Goal: Transaction & Acquisition: Purchase product/service

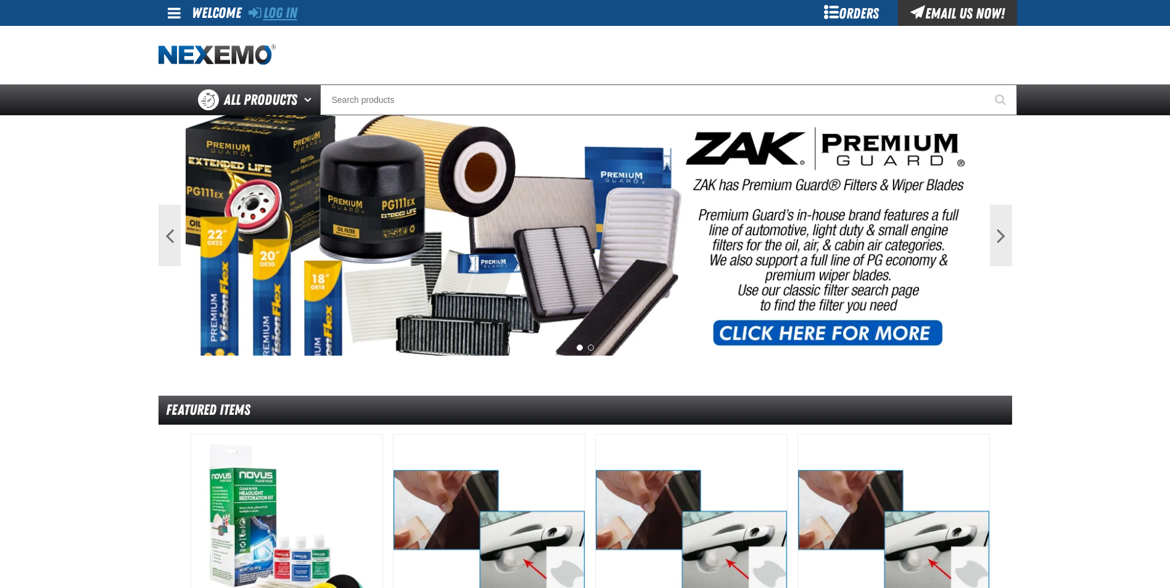
click at [282, 12] on link "Log In" at bounding box center [272, 12] width 49 height 17
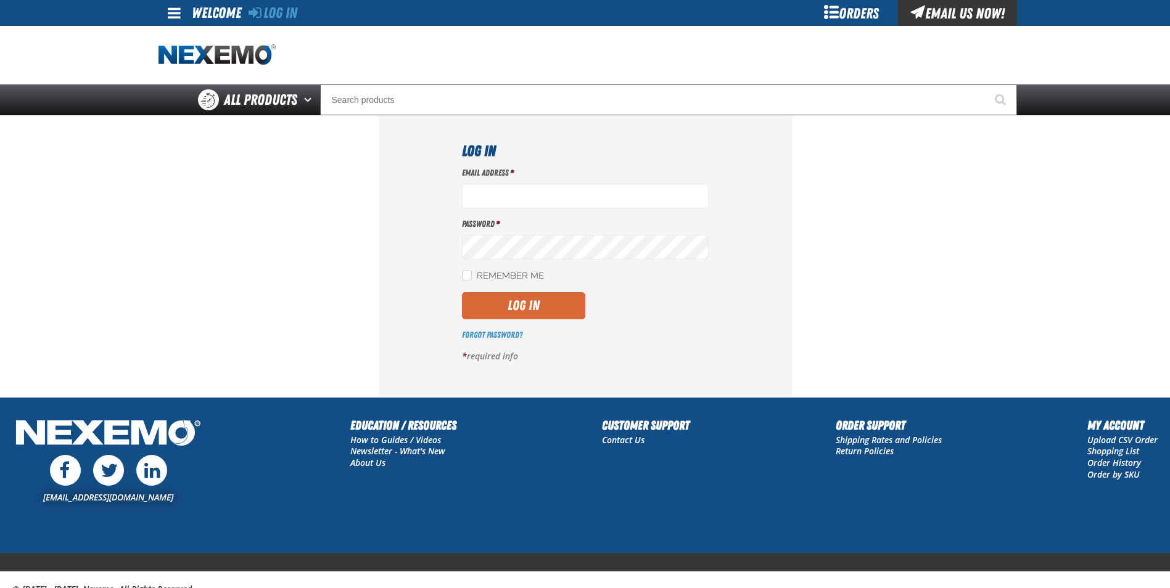
type input "rboggs01@vtaig.com"
click at [524, 311] on button "Log In" at bounding box center [523, 305] width 123 height 27
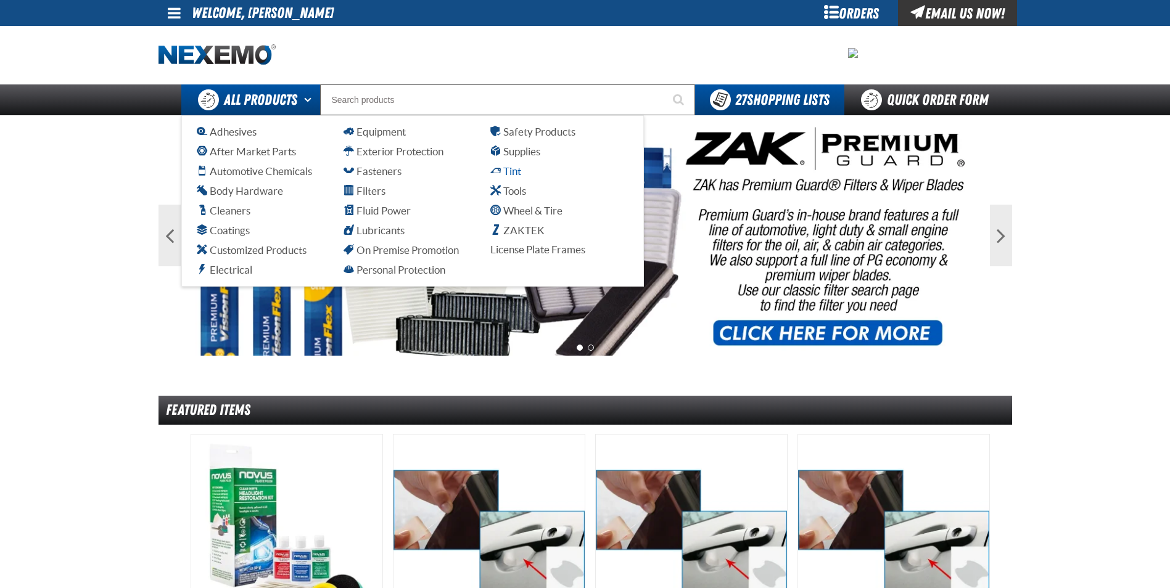
click at [514, 168] on span "Tint" at bounding box center [505, 171] width 31 height 12
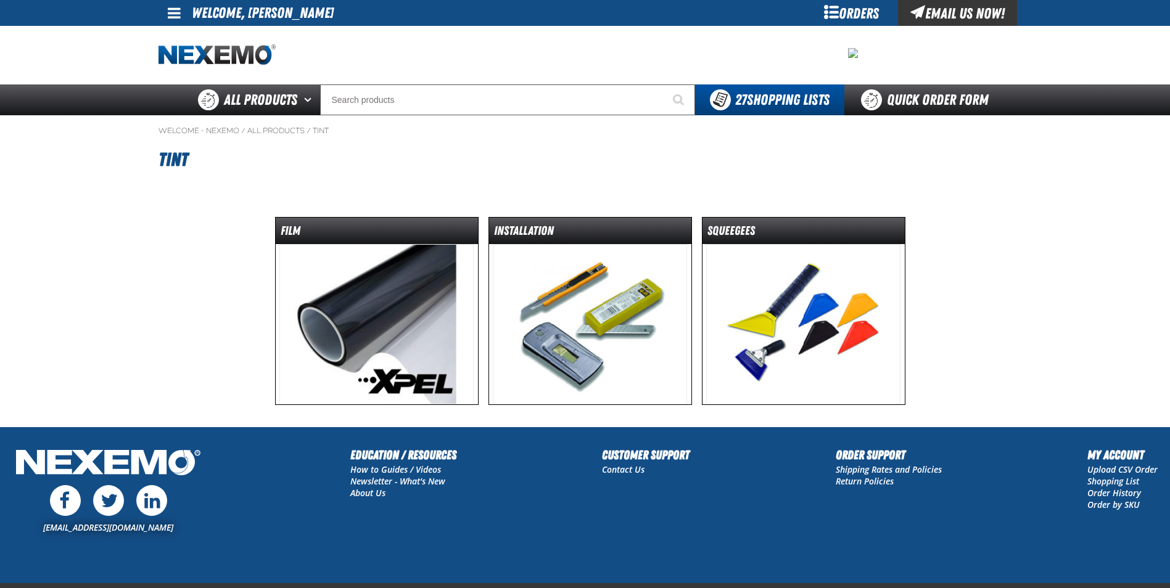
click at [382, 303] on img at bounding box center [376, 324] width 194 height 160
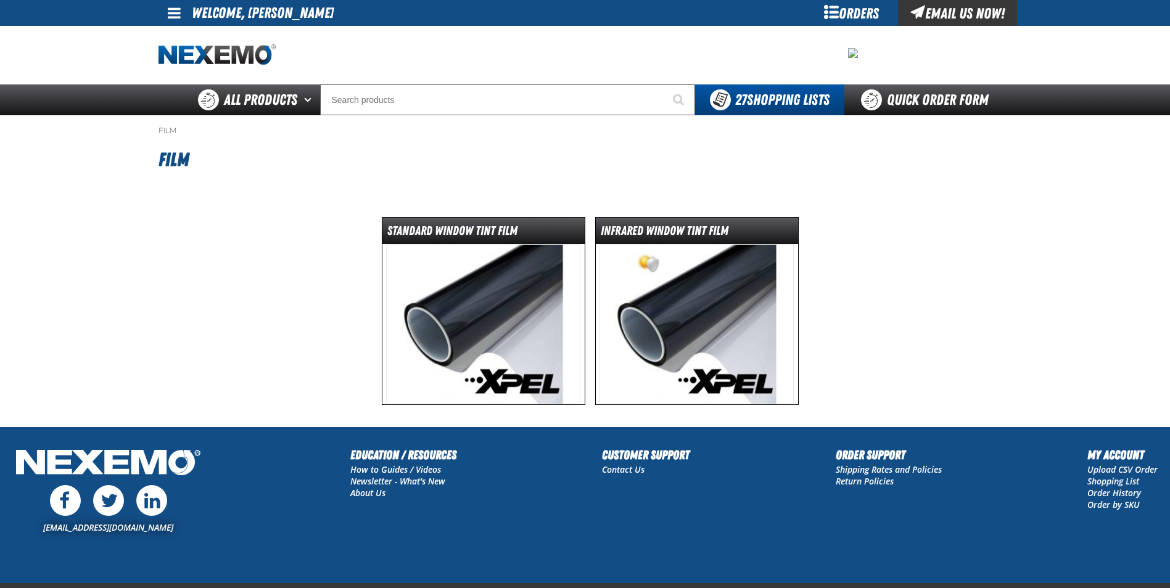
click at [456, 292] on img at bounding box center [483, 324] width 194 height 160
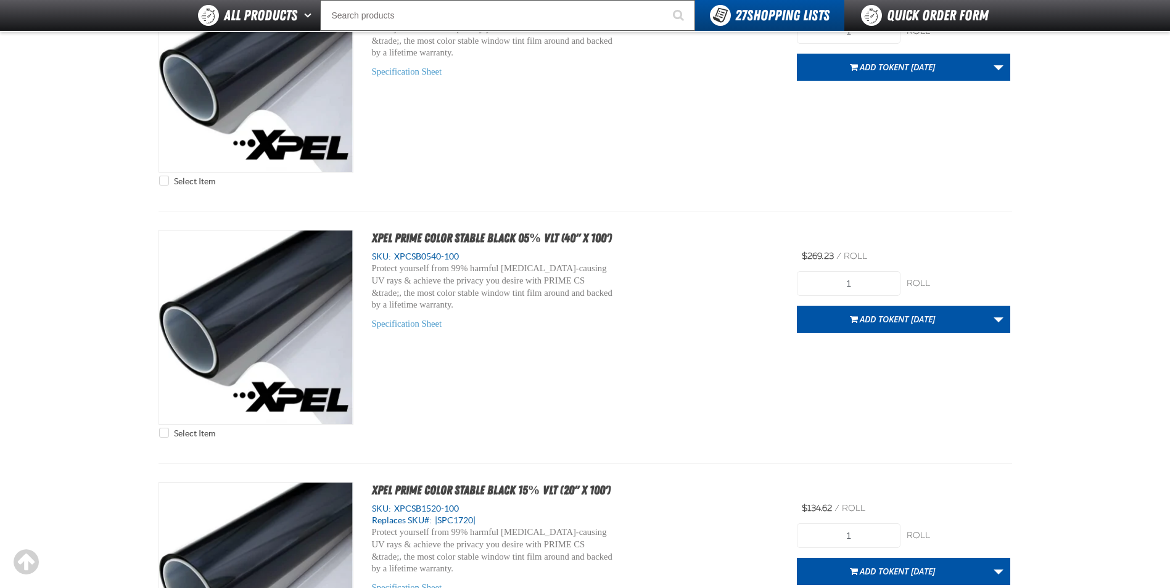
scroll to position [1295, 0]
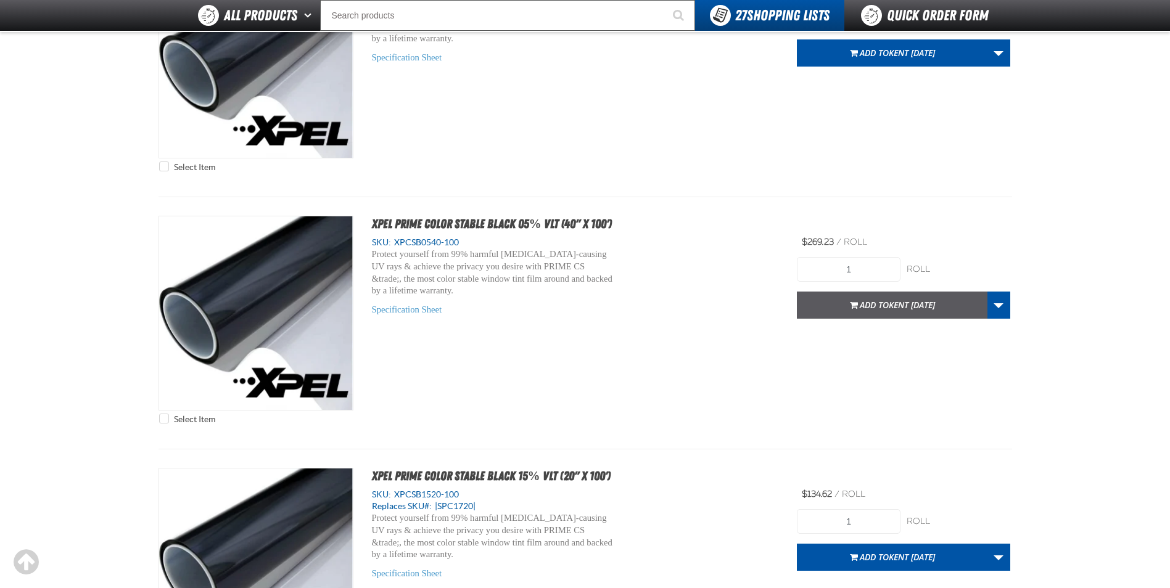
click at [872, 304] on span "Add to Kent 9.9.2021" at bounding box center [897, 305] width 75 height 12
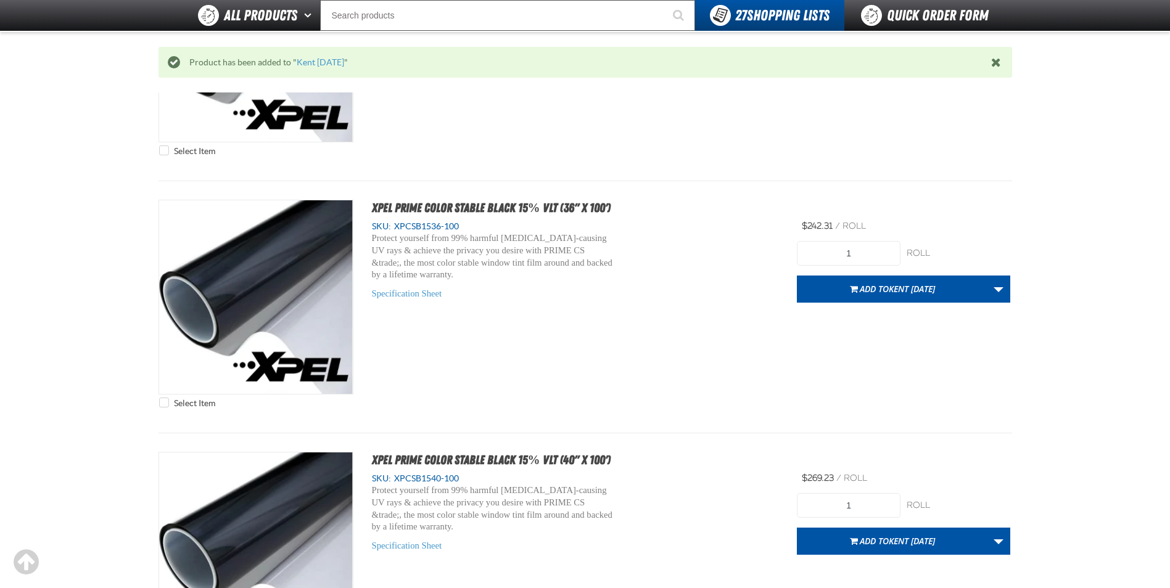
scroll to position [2403, 0]
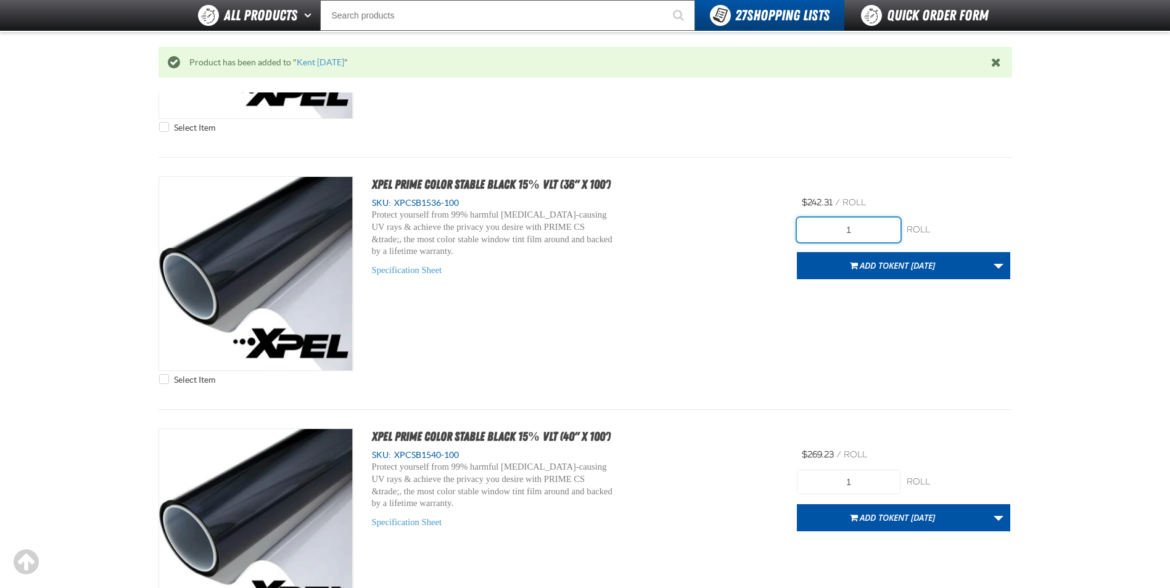
click at [876, 226] on input "1" at bounding box center [849, 230] width 104 height 25
type input "2"
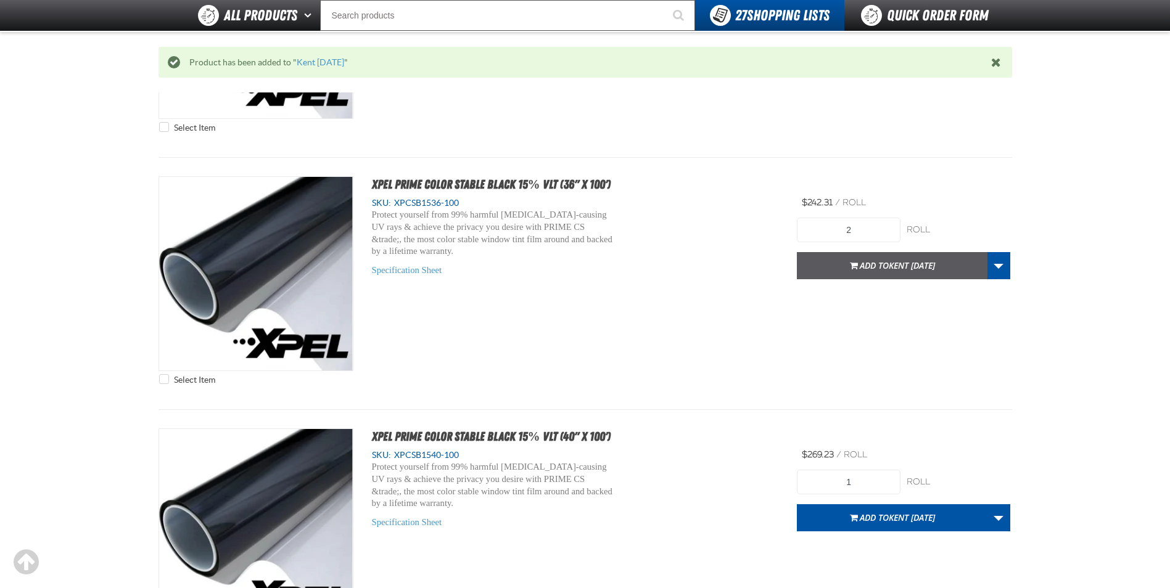
click at [860, 262] on span "Add to Kent 9.9.2021" at bounding box center [897, 266] width 75 height 12
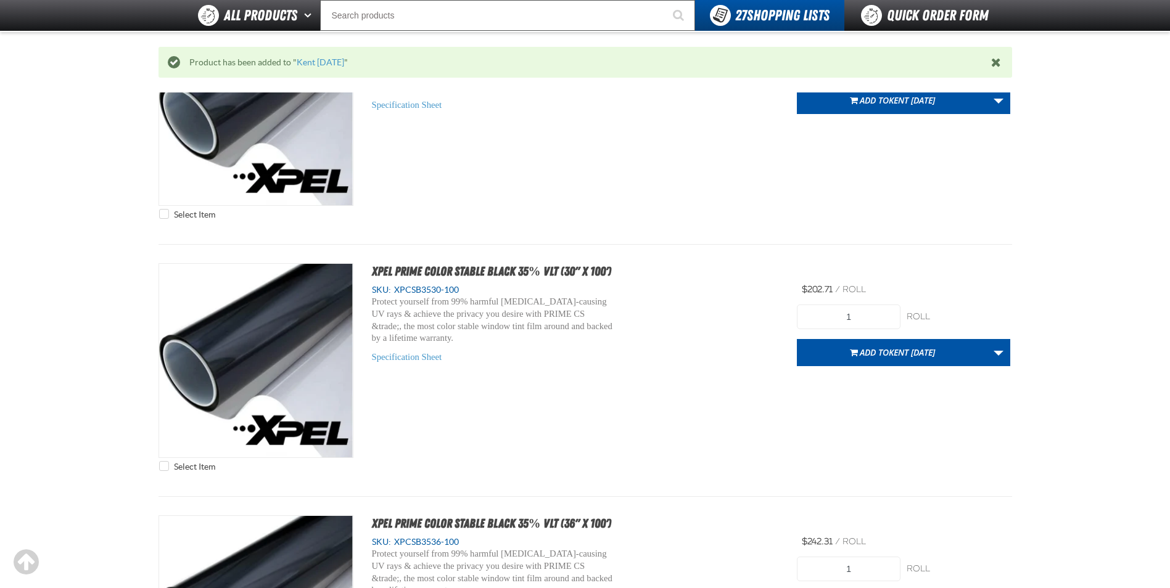
scroll to position [4808, 0]
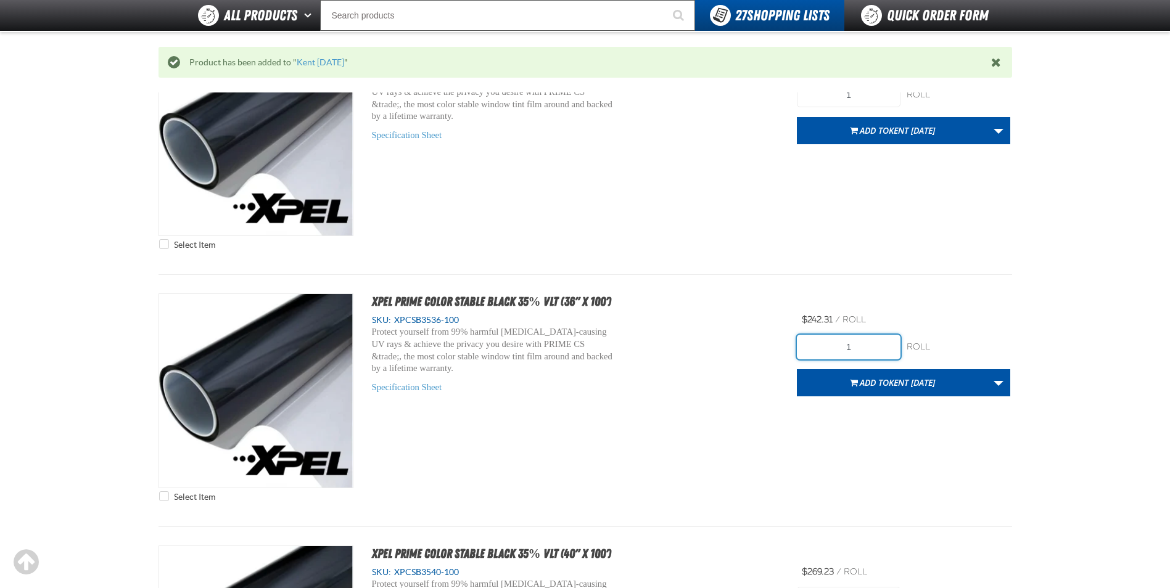
click at [882, 347] on input "1" at bounding box center [849, 347] width 104 height 25
type input "4"
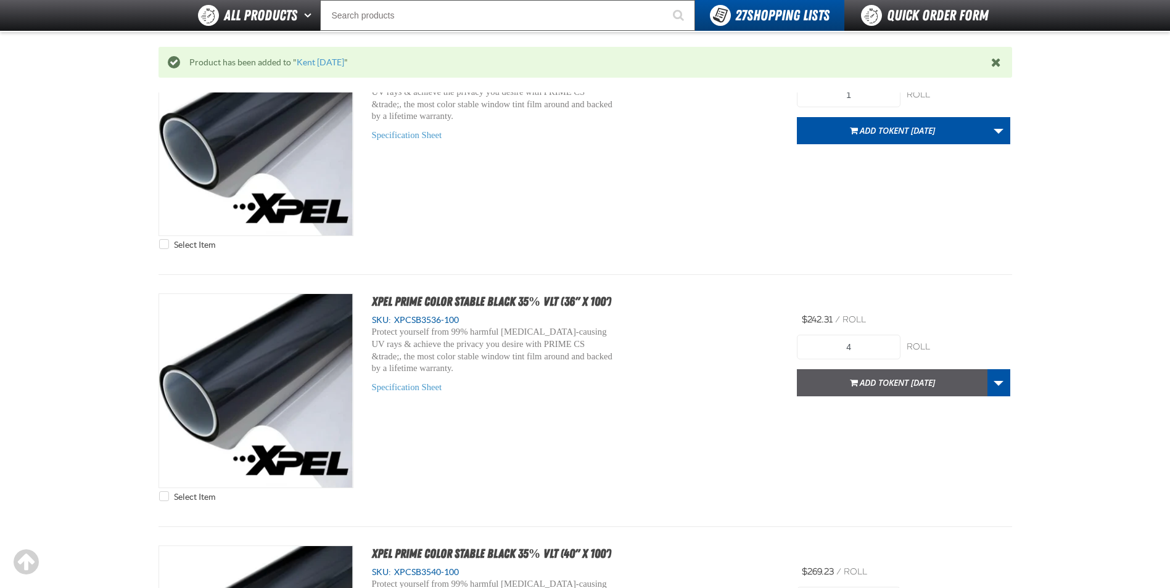
click at [878, 375] on button "Add to Kent 9.9.2021" at bounding box center [892, 382] width 191 height 27
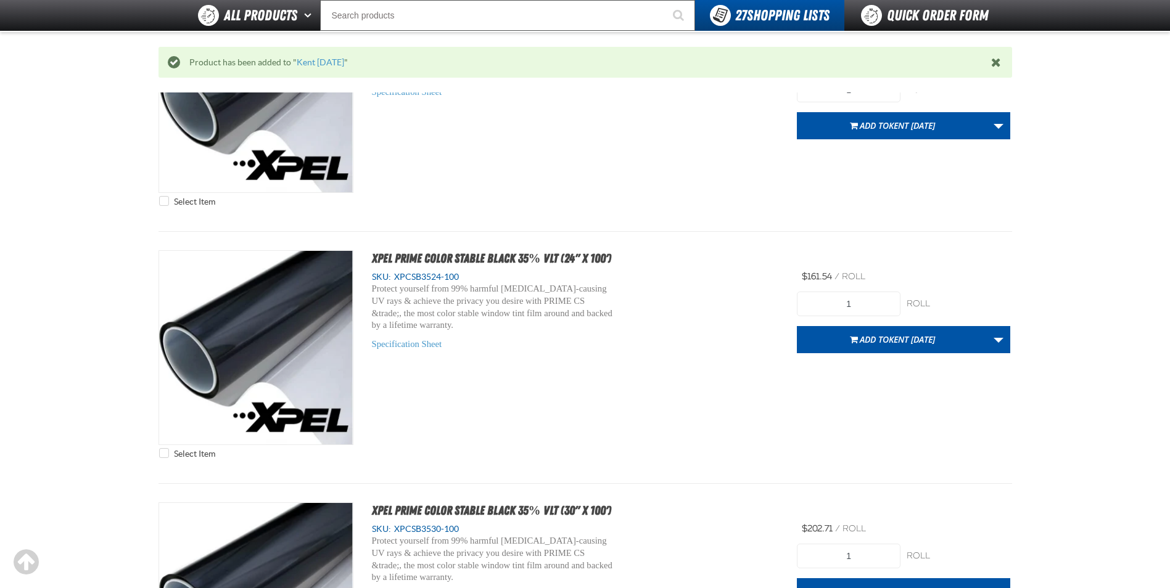
scroll to position [4007, 0]
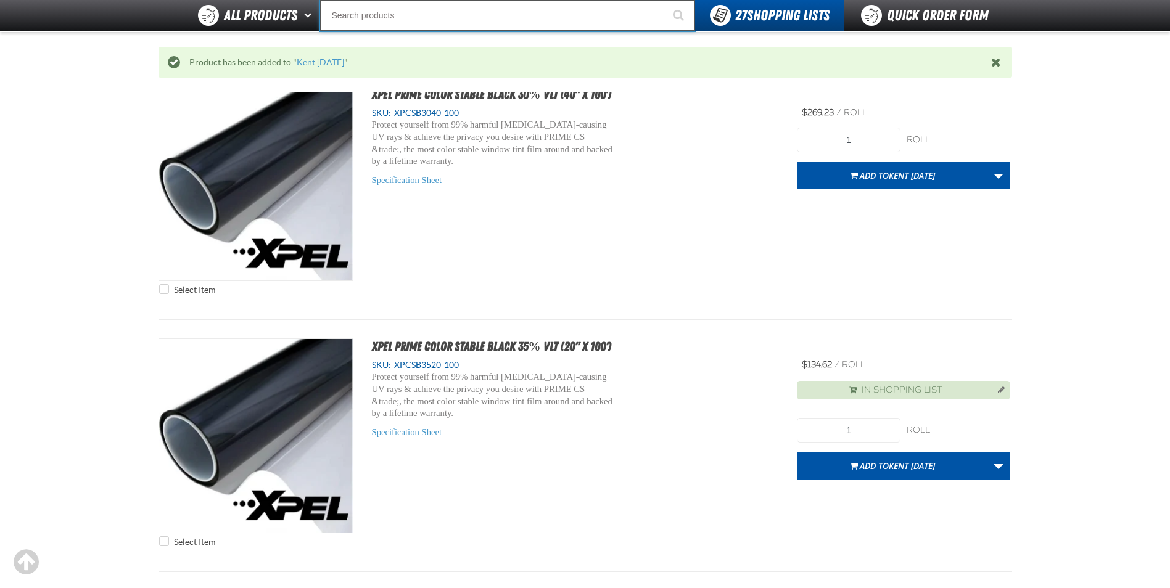
click at [384, 21] on input "Search" at bounding box center [507, 15] width 375 height 31
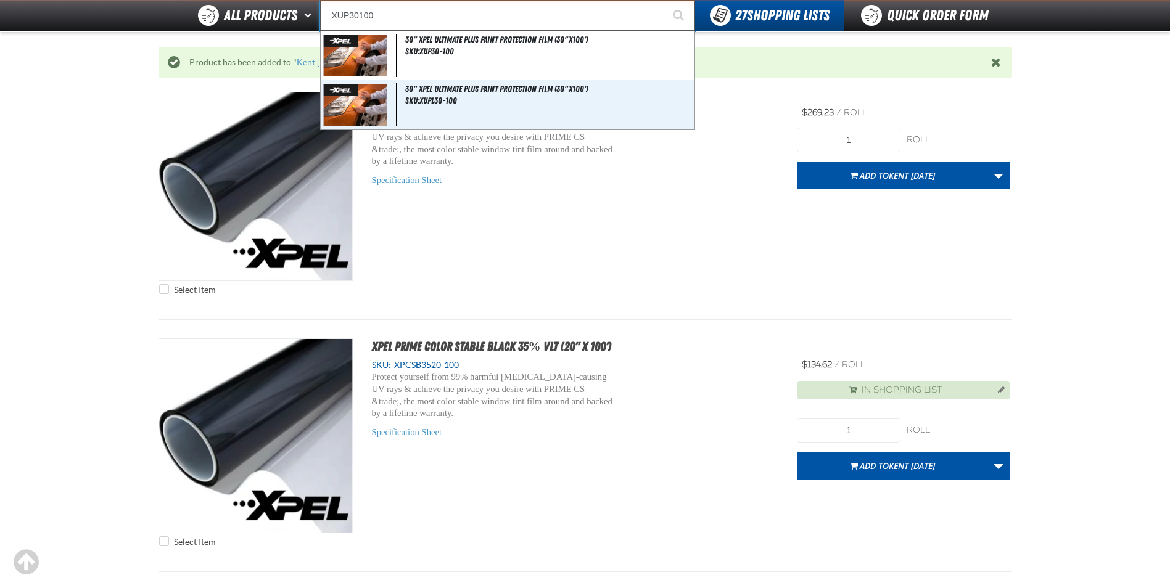
type input "XUP30100"
click at [664, 0] on button "Start Searching" at bounding box center [679, 15] width 31 height 31
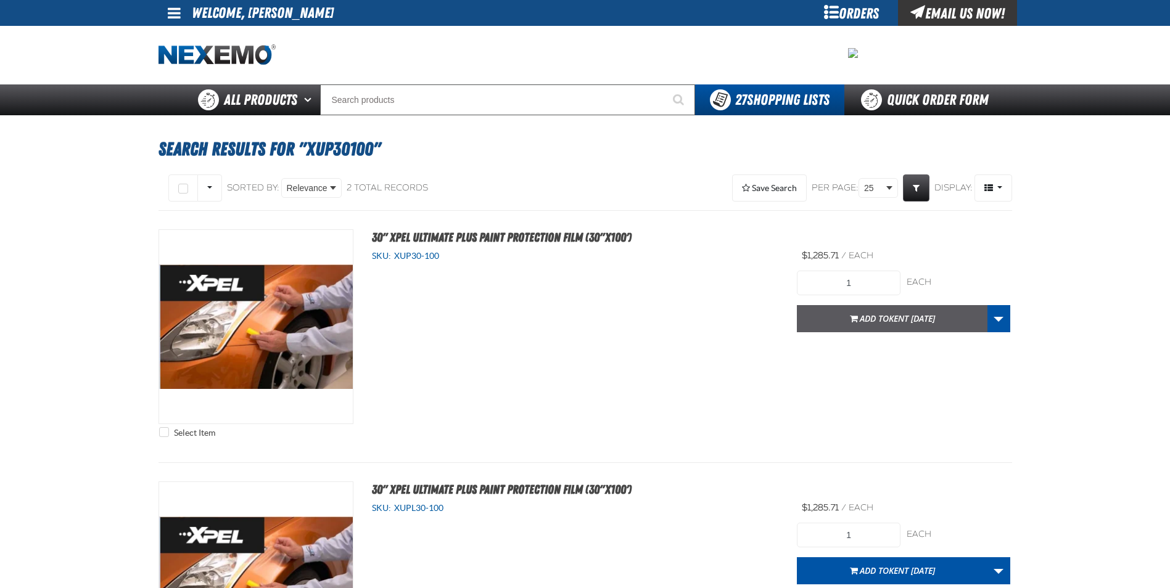
click at [868, 319] on span "Add to [GEOGRAPHIC_DATA] [DATE]" at bounding box center [897, 319] width 75 height 12
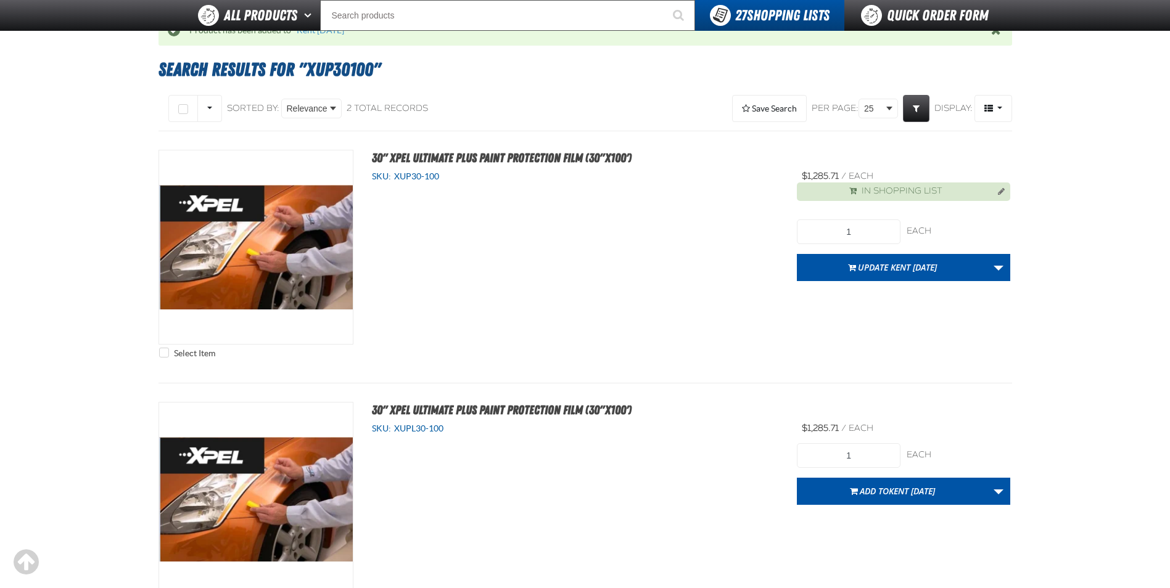
scroll to position [123, 0]
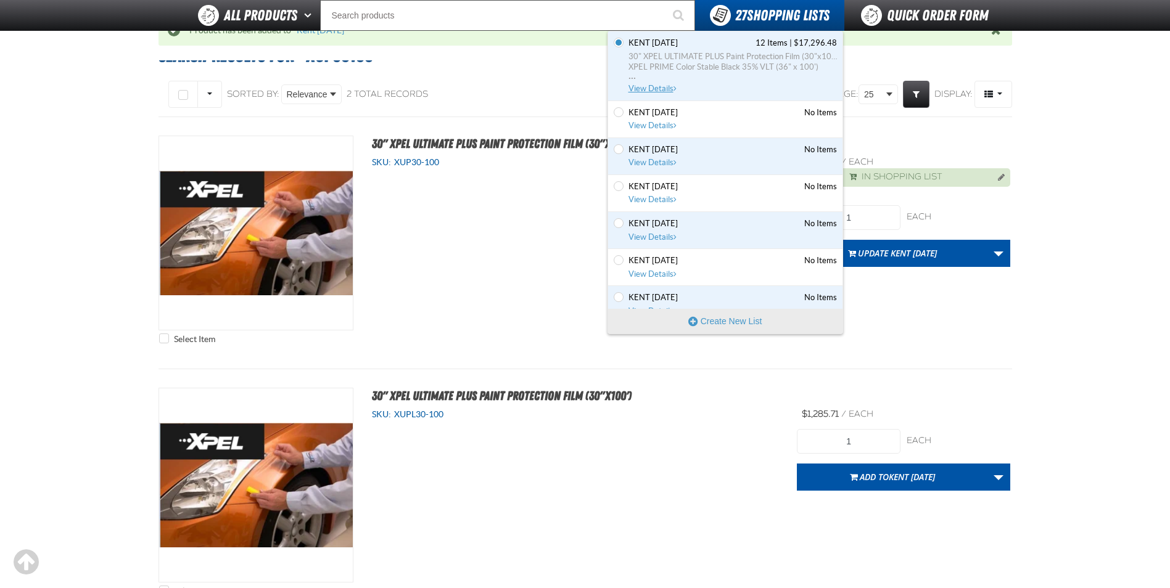
drag, startPoint x: 699, startPoint y: 56, endPoint x: 715, endPoint y: 57, distance: 15.4
click at [699, 56] on span "30" XPEL ULTIMATE PLUS Paint Protection Film (30"x100')" at bounding box center [732, 56] width 208 height 11
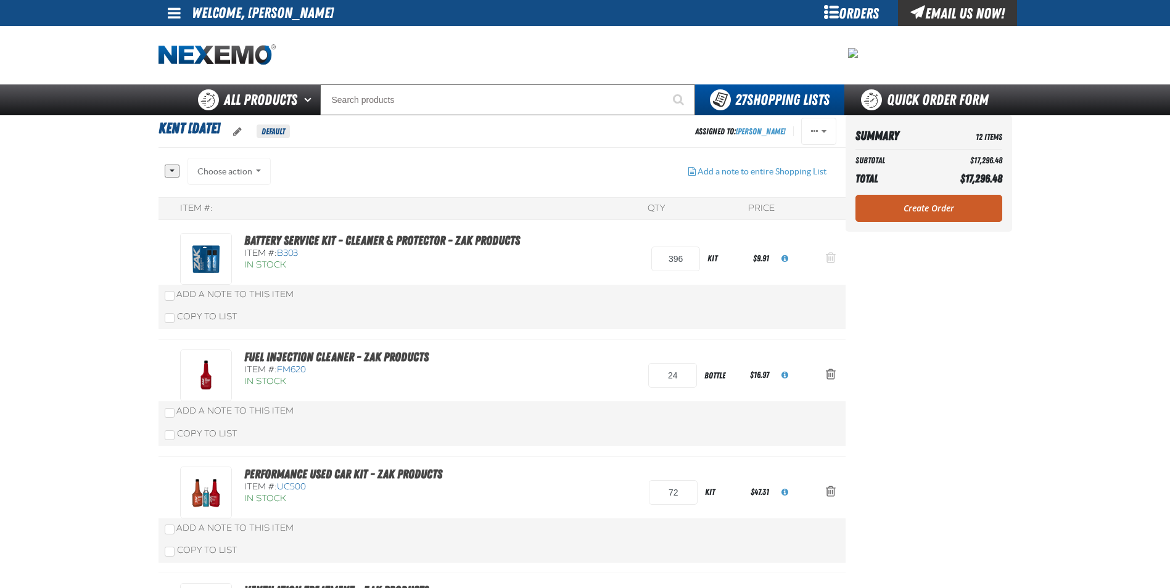
click at [826, 257] on span "Action Remove Battery Service Kit - Cleaner &amp; Protector - ZAK Products from…" at bounding box center [831, 258] width 10 height 12
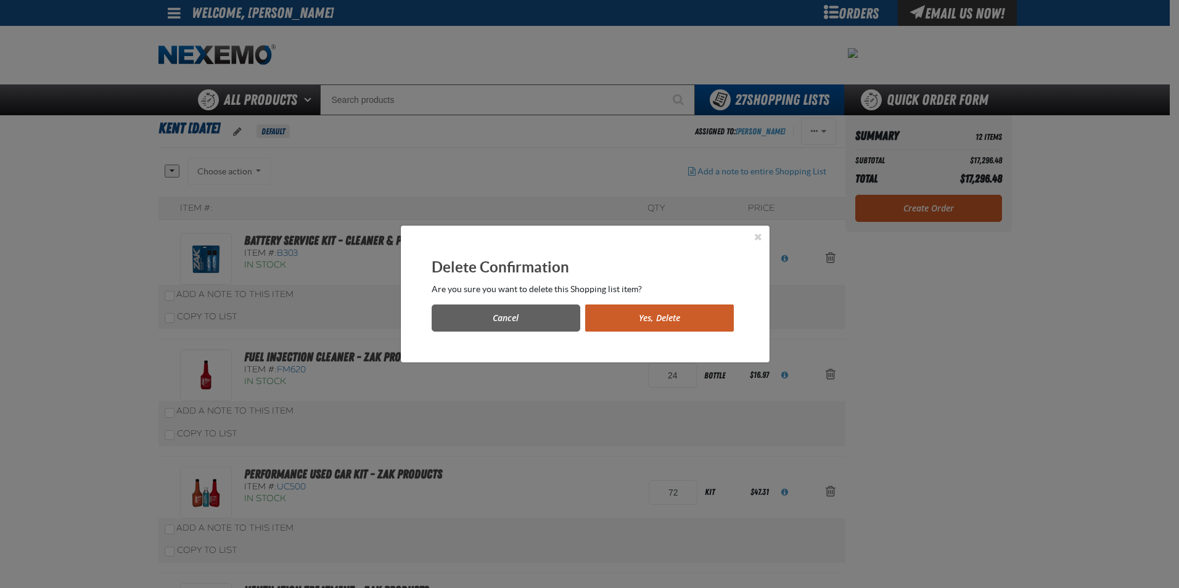
click at [667, 314] on button "Yes, Delete" at bounding box center [659, 318] width 149 height 27
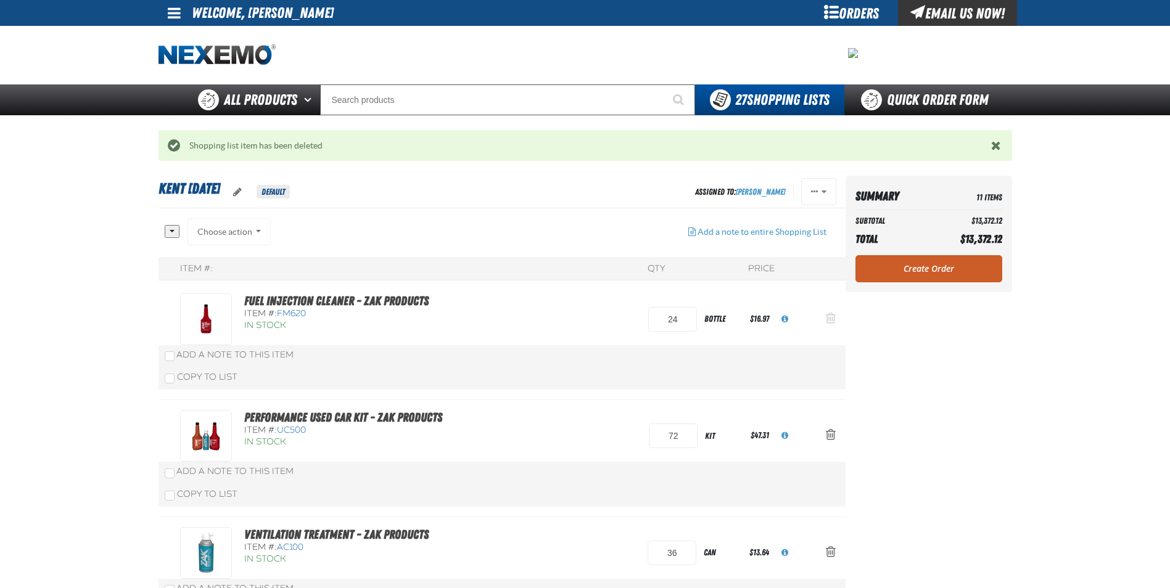
click at [829, 319] on span "Action Remove Fuel Injection Cleaner - ZAK Products from Kent 9.9.2021" at bounding box center [831, 318] width 10 height 12
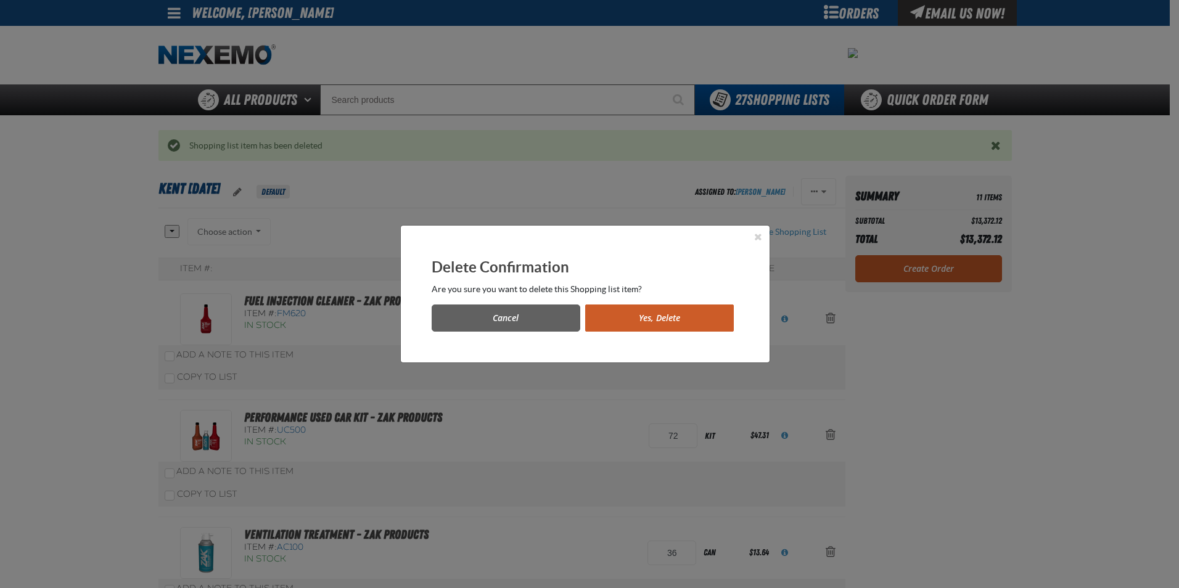
click at [685, 319] on button "Yes, Delete" at bounding box center [659, 318] width 149 height 27
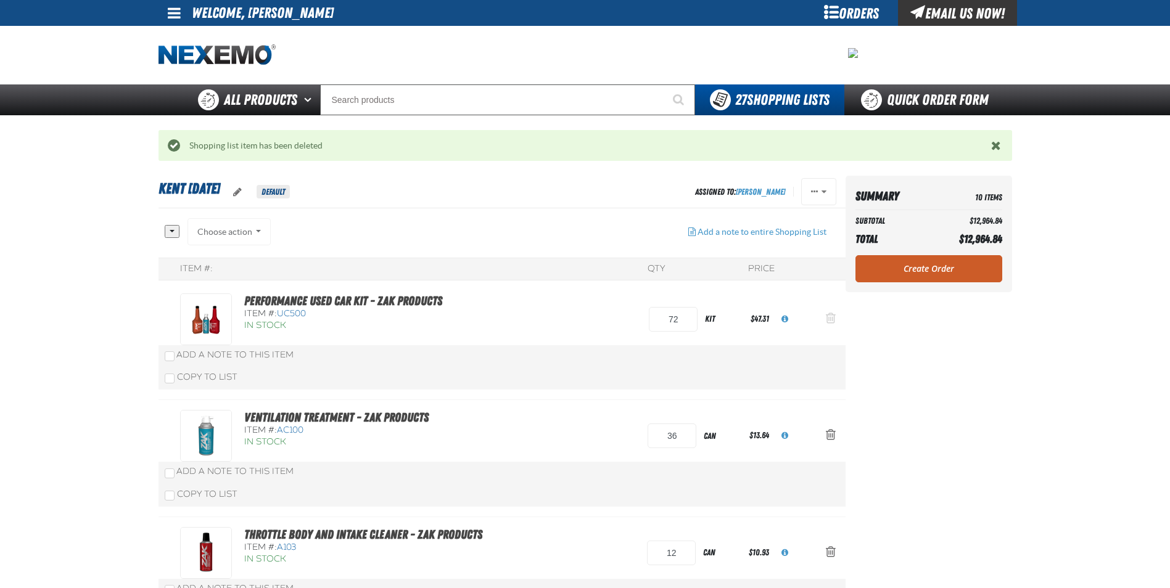
click at [827, 318] on span "Action Remove Performance Used Car Kit - ZAK Products from Kent 9.9.2021" at bounding box center [831, 318] width 10 height 12
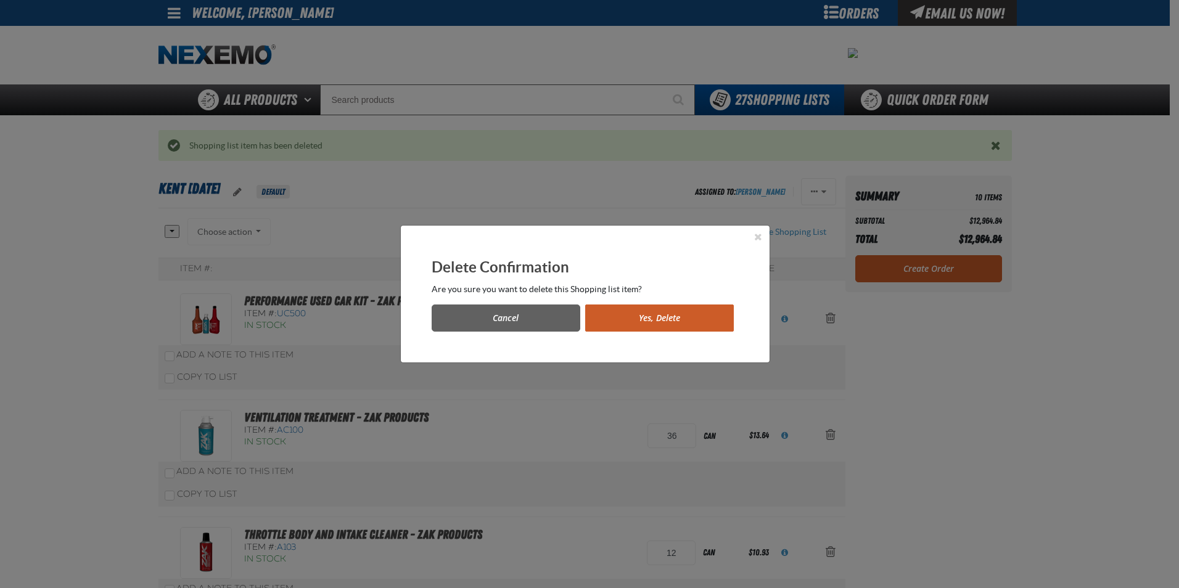
click at [694, 319] on button "Yes, Delete" at bounding box center [659, 318] width 149 height 27
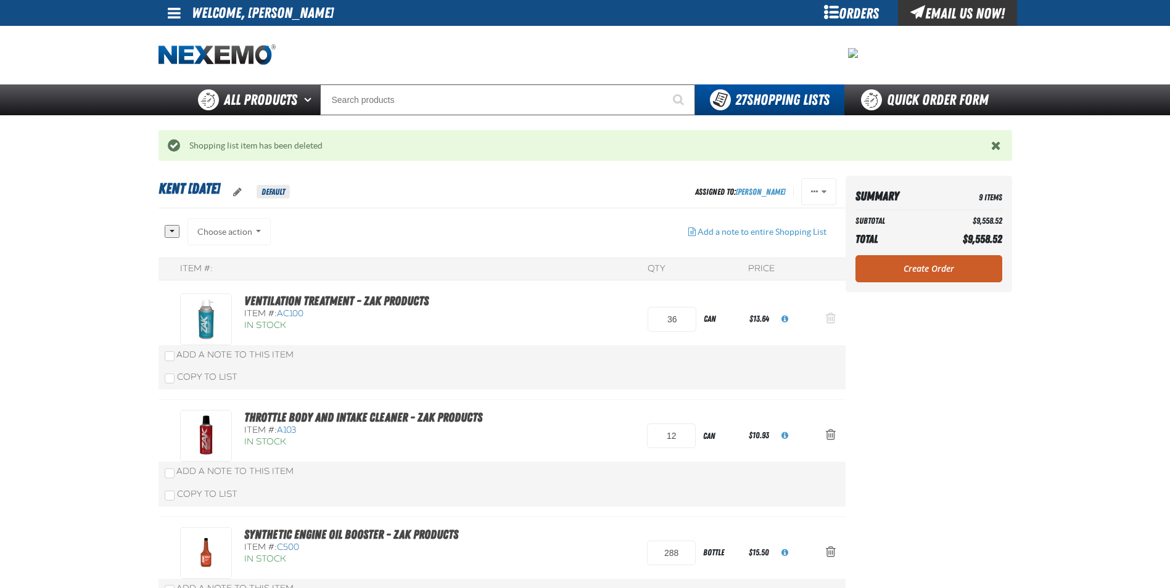
click at [831, 320] on span "Action Remove Ventilation Treatment - ZAK Products from Kent 9.9.2021" at bounding box center [831, 318] width 10 height 12
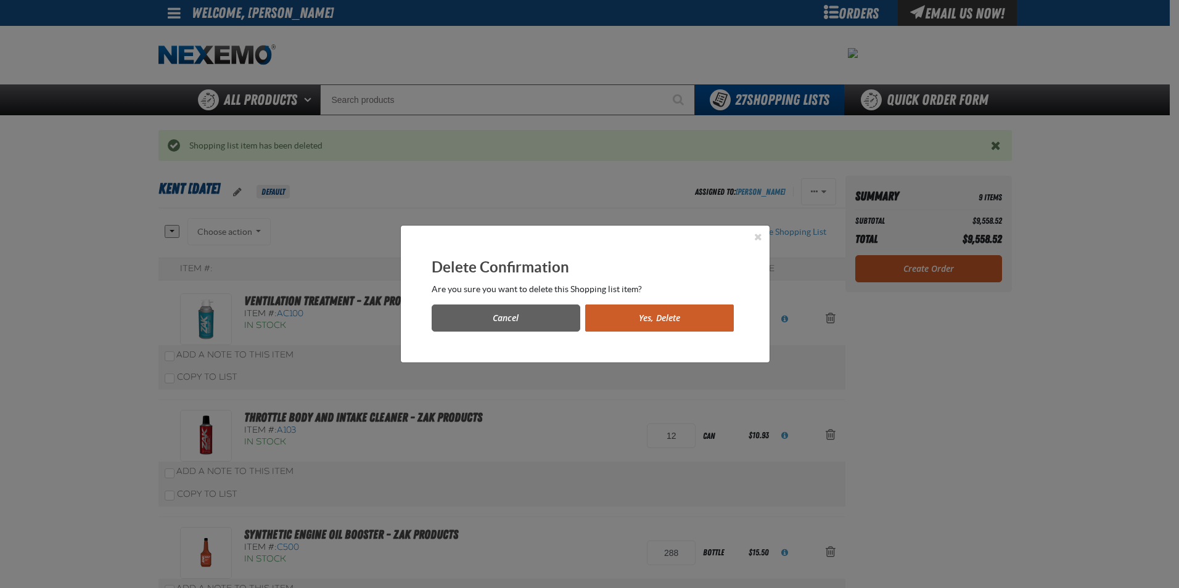
click at [673, 326] on button "Yes, Delete" at bounding box center [659, 318] width 149 height 27
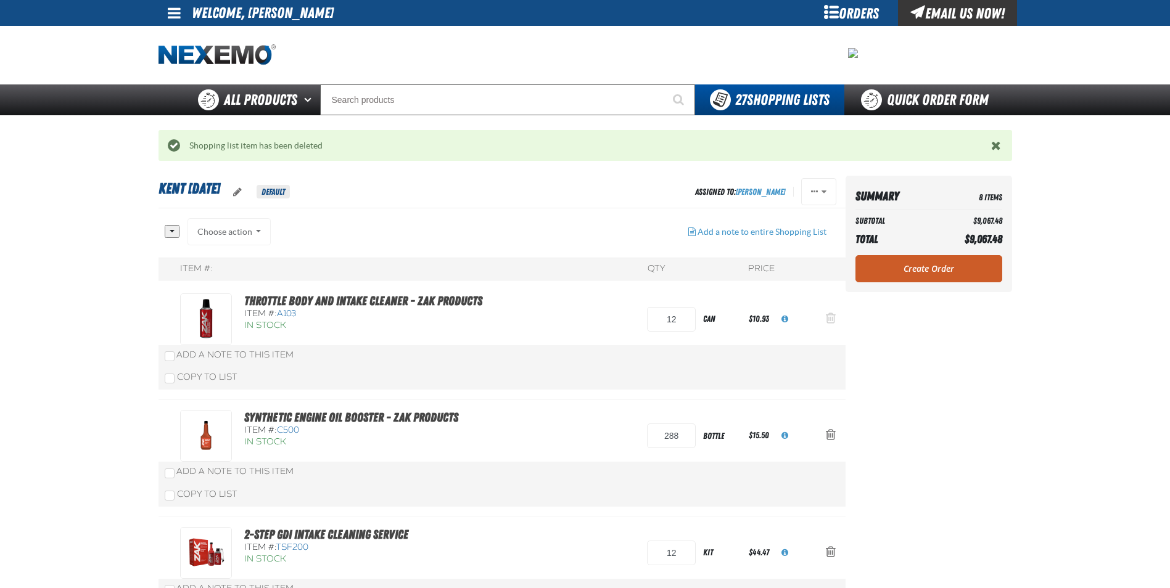
click at [836, 316] on button "Action Remove Throttle Body and Intake Cleaner - ZAK Products from Kent 9.9.2021" at bounding box center [831, 319] width 30 height 27
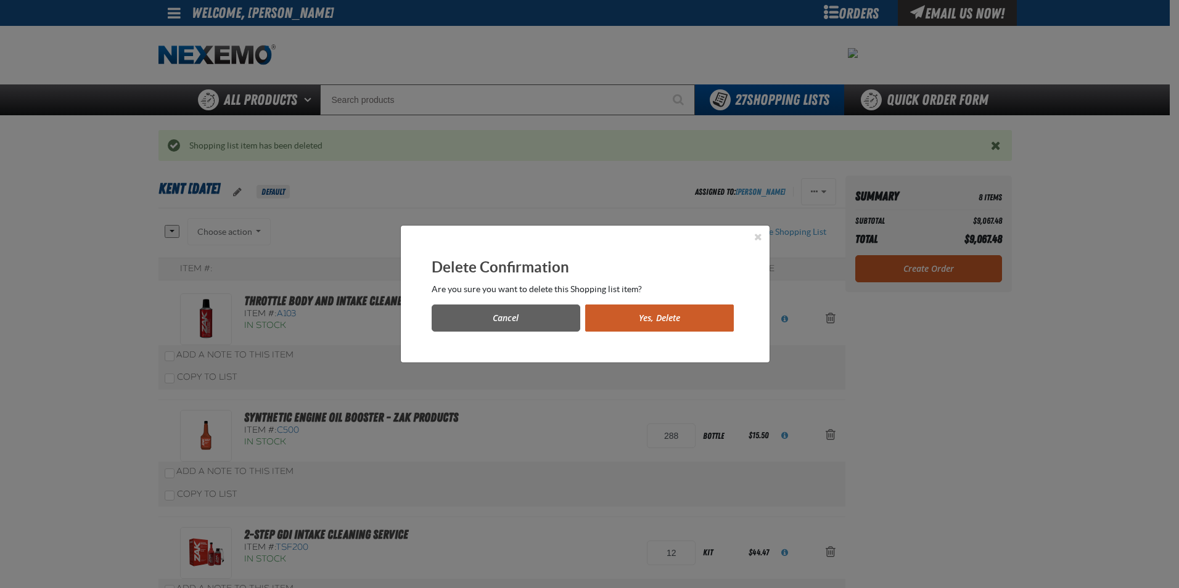
click at [704, 316] on button "Yes, Delete" at bounding box center [659, 318] width 149 height 27
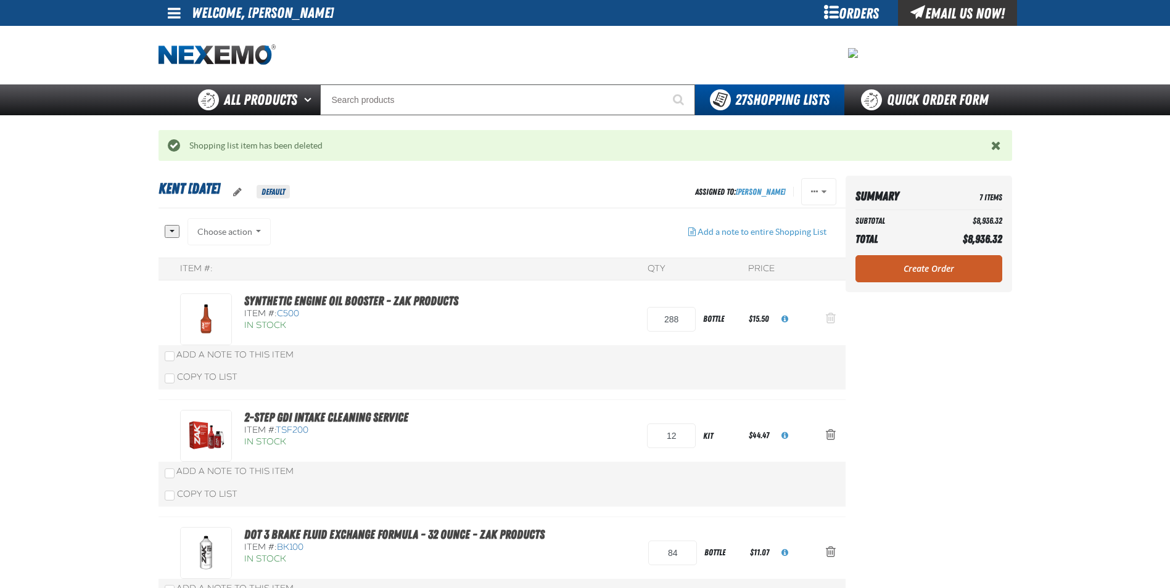
click at [829, 321] on span "Action Remove Synthetic Engine Oil Booster - ZAK Products from Kent 9.9.2021" at bounding box center [831, 318] width 10 height 12
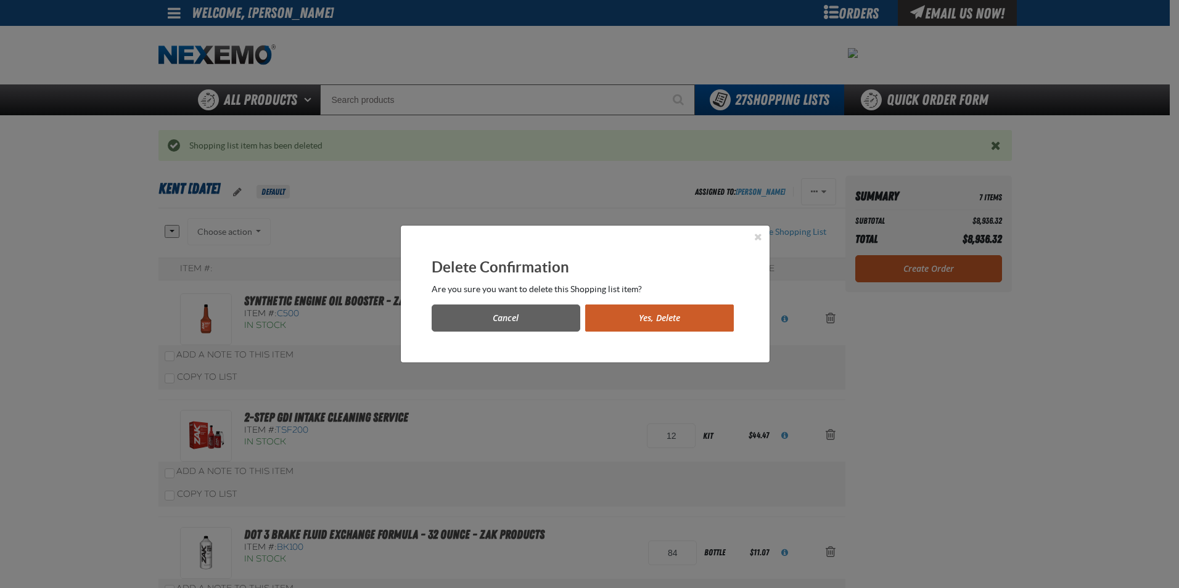
click at [691, 324] on button "Yes, Delete" at bounding box center [659, 318] width 149 height 27
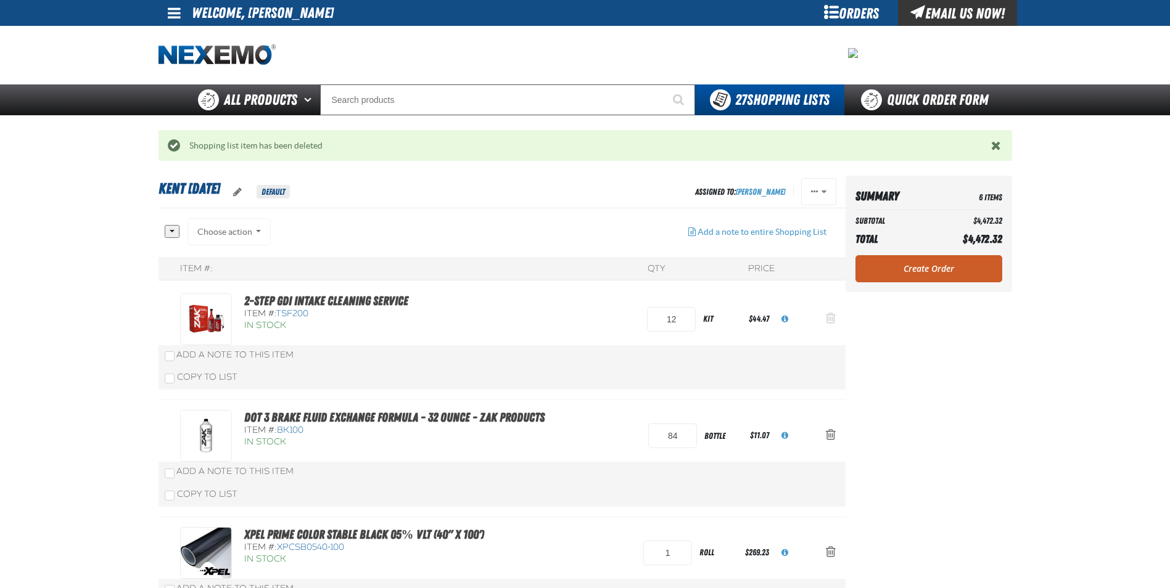
click at [832, 316] on span "Action Remove 2-Step GDI Intake Cleaning Service from Kent 9.9.2021" at bounding box center [831, 318] width 10 height 12
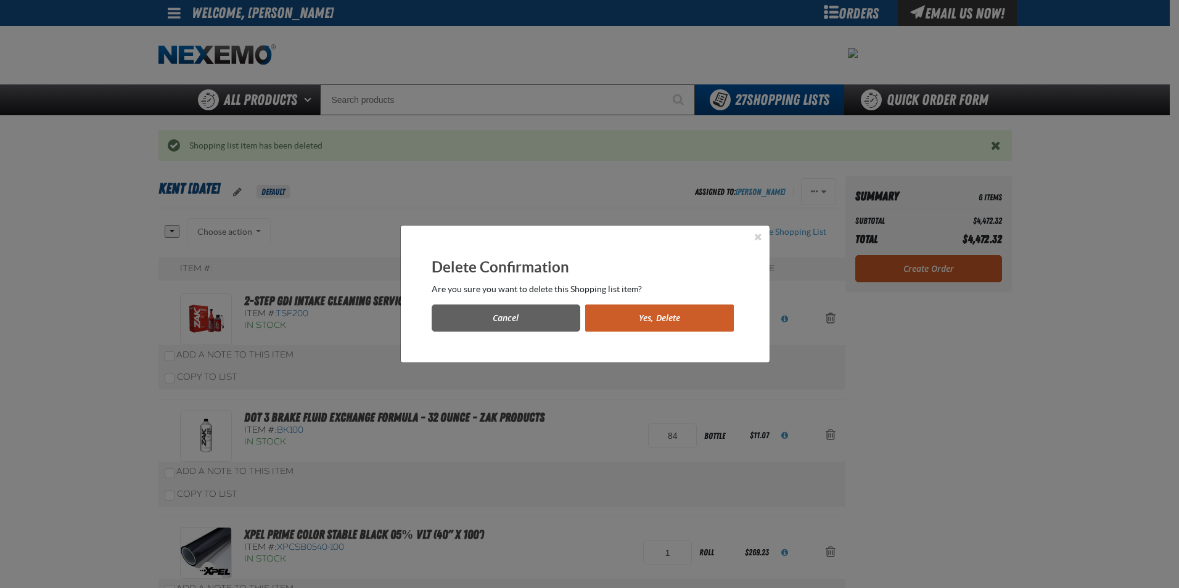
click at [681, 322] on button "Yes, Delete" at bounding box center [659, 318] width 149 height 27
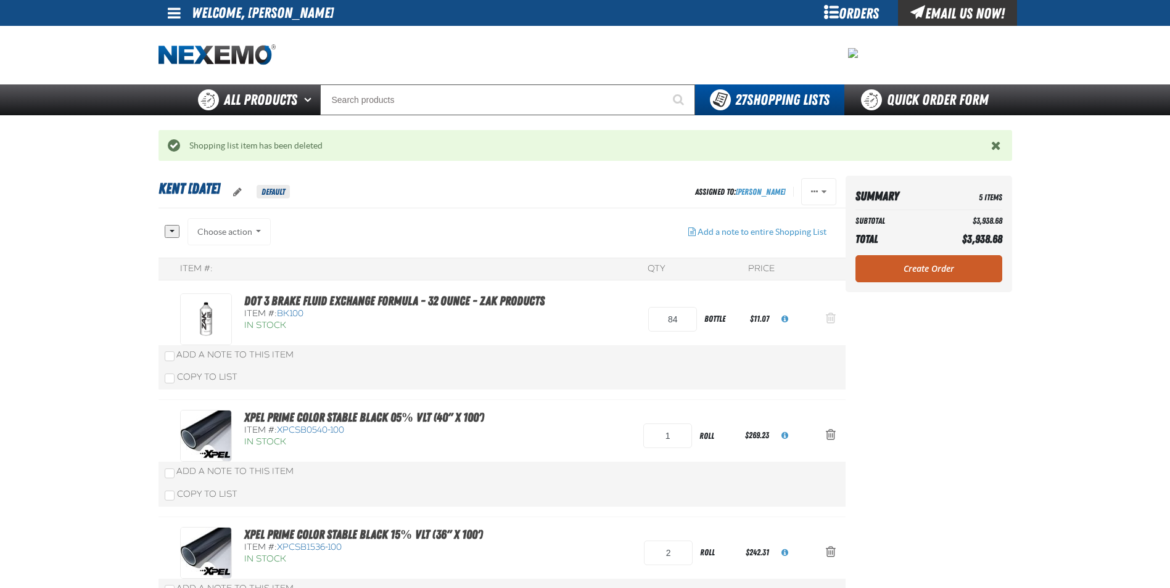
click at [831, 316] on span "Action Remove DOT 3 Brake Fluid Exchange Formula - 32 Ounce - ZAK Products from…" at bounding box center [831, 318] width 10 height 12
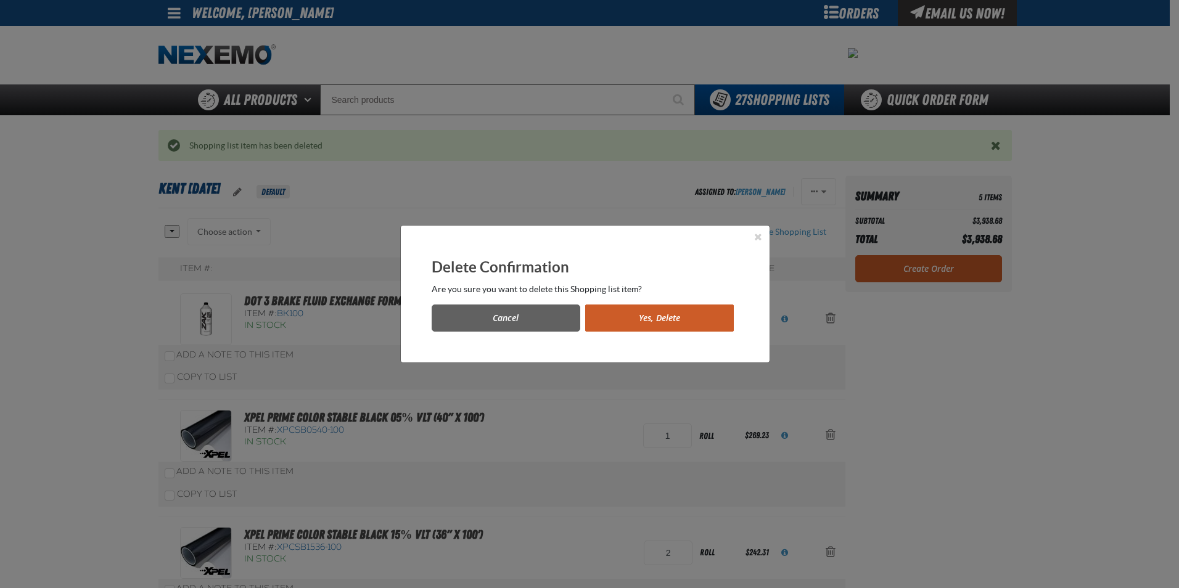
click at [670, 322] on button "Yes, Delete" at bounding box center [659, 318] width 149 height 27
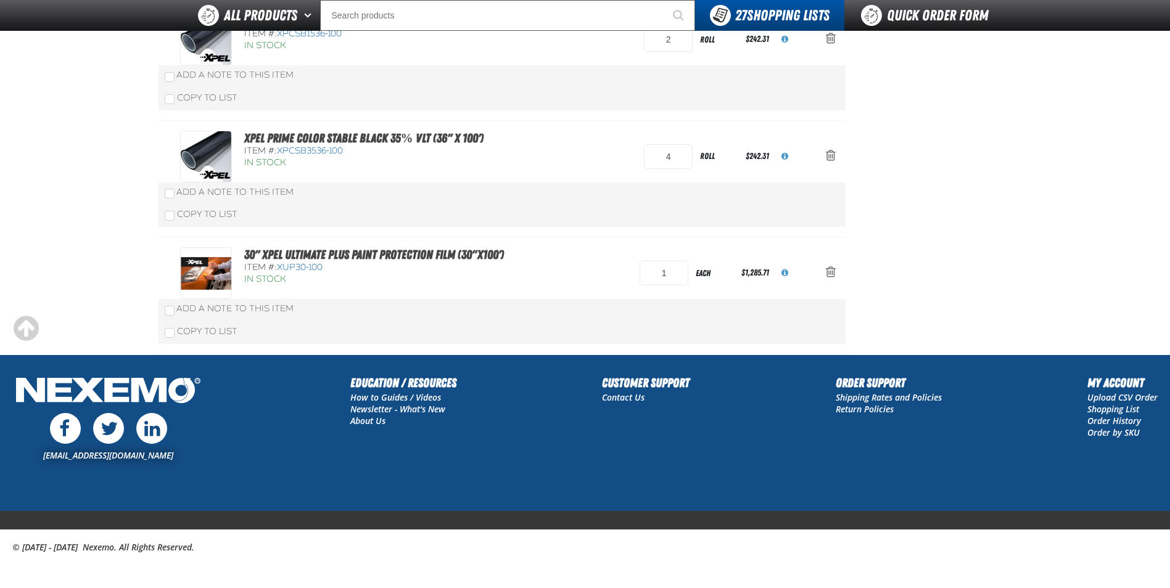
scroll to position [308, 0]
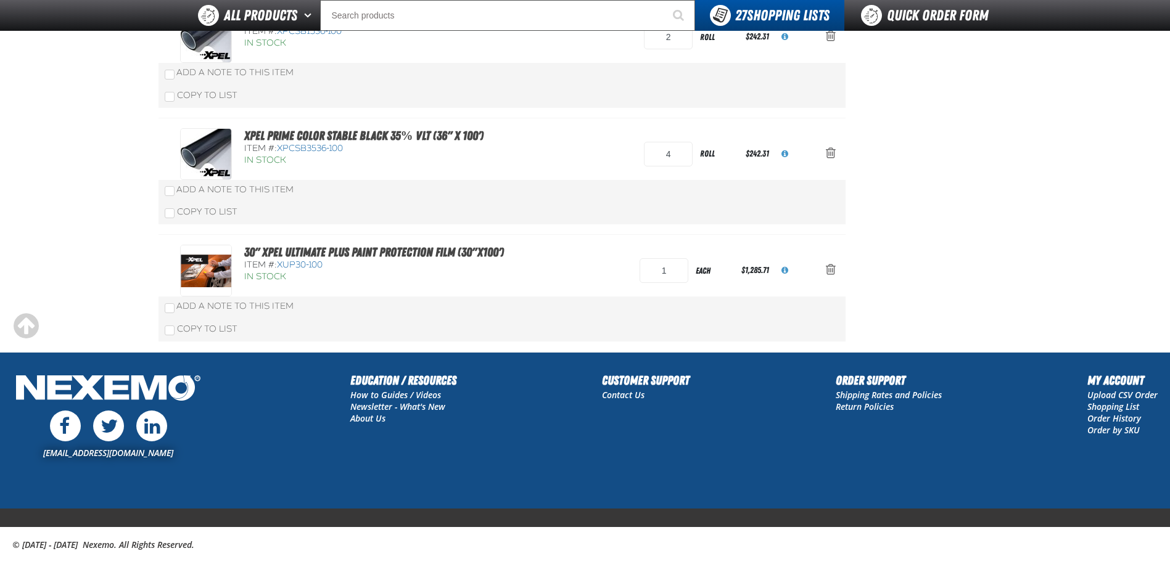
click at [541, 159] on div "XPEL PRIME Color Stable Black 35% VLT (36" x 100') Item #: XPCSB3536-100 In Sto…" at bounding box center [489, 154] width 618 height 52
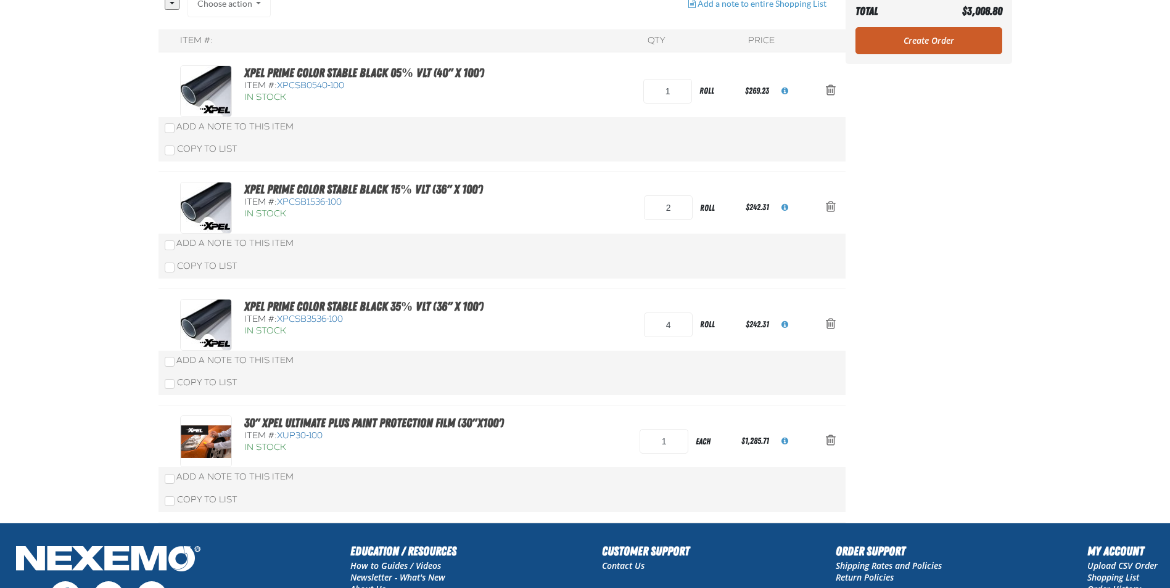
scroll to position [0, 0]
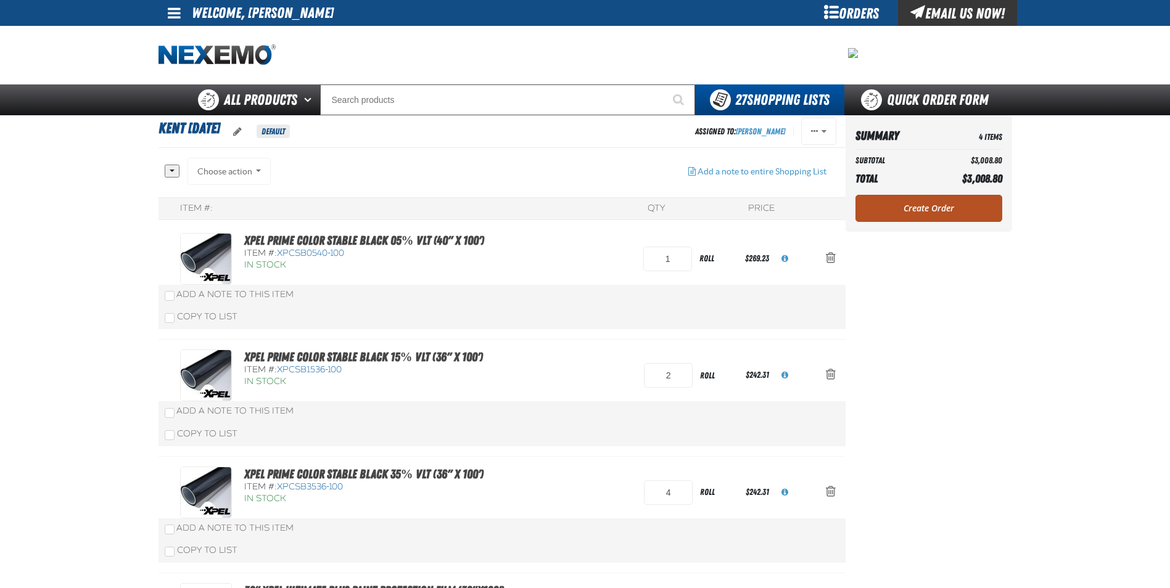
click at [903, 215] on link "Create Order" at bounding box center [928, 208] width 147 height 27
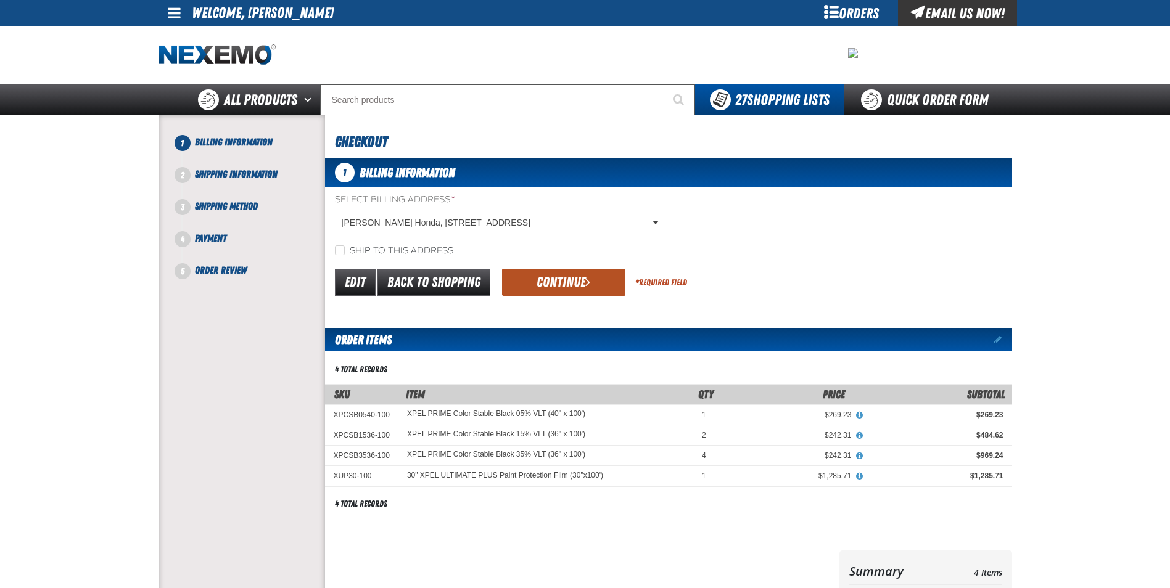
click at [548, 273] on button "Continue" at bounding box center [563, 282] width 123 height 27
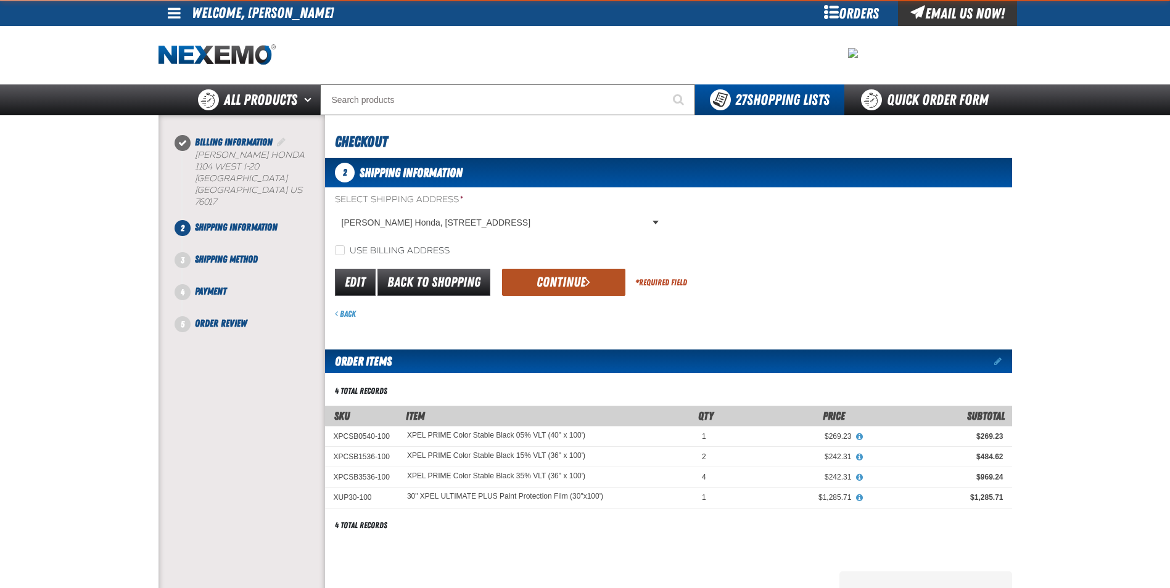
click at [540, 281] on button "Continue" at bounding box center [563, 282] width 123 height 27
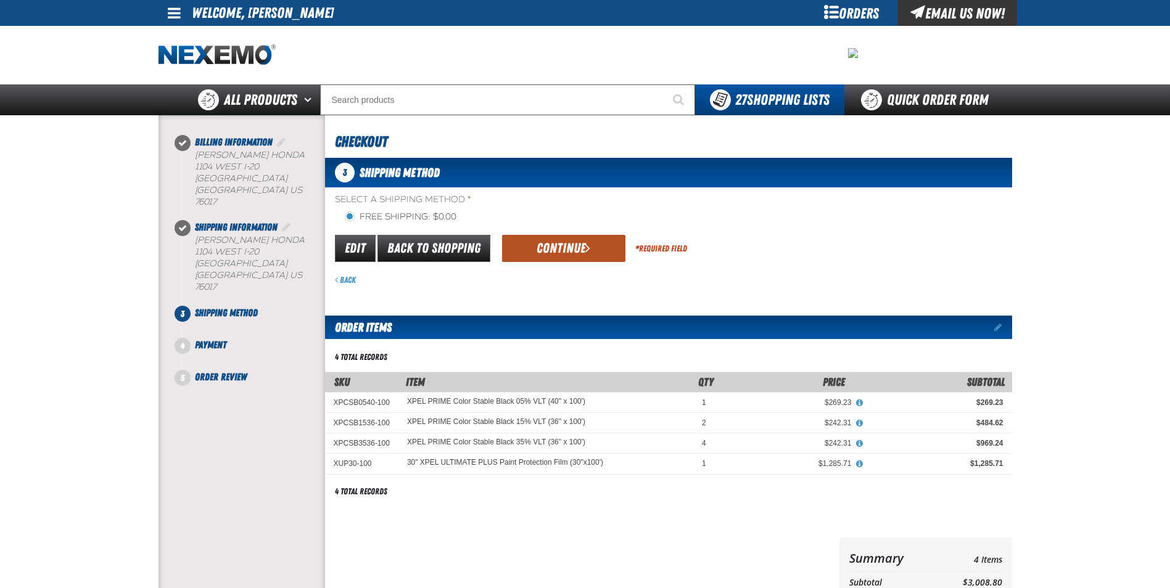
click at [548, 247] on button "Continue" at bounding box center [563, 248] width 123 height 27
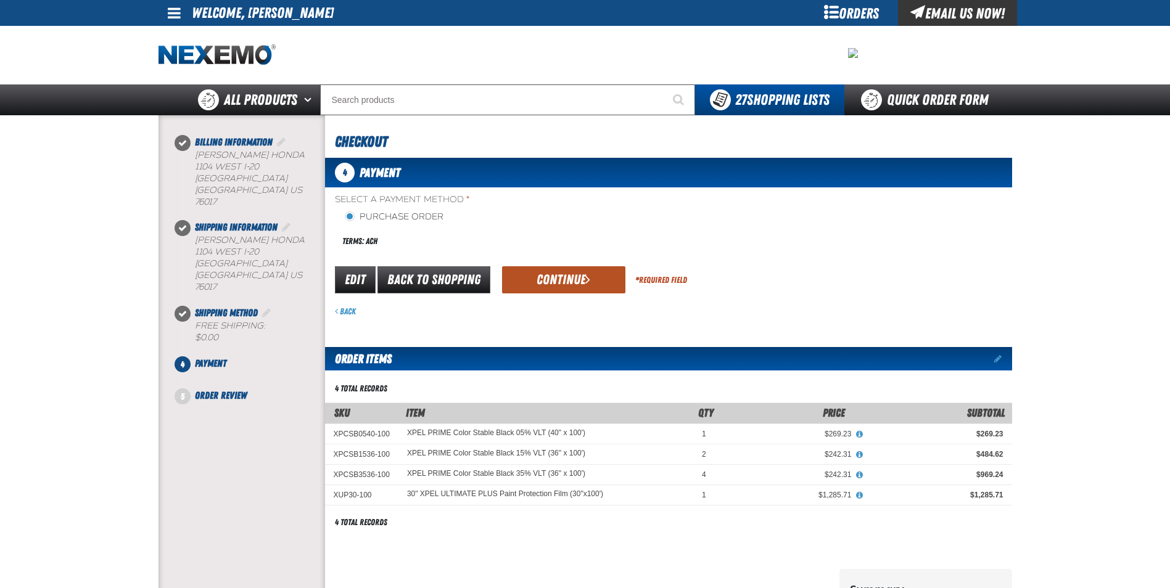
click at [560, 280] on button "Continue" at bounding box center [563, 279] width 123 height 27
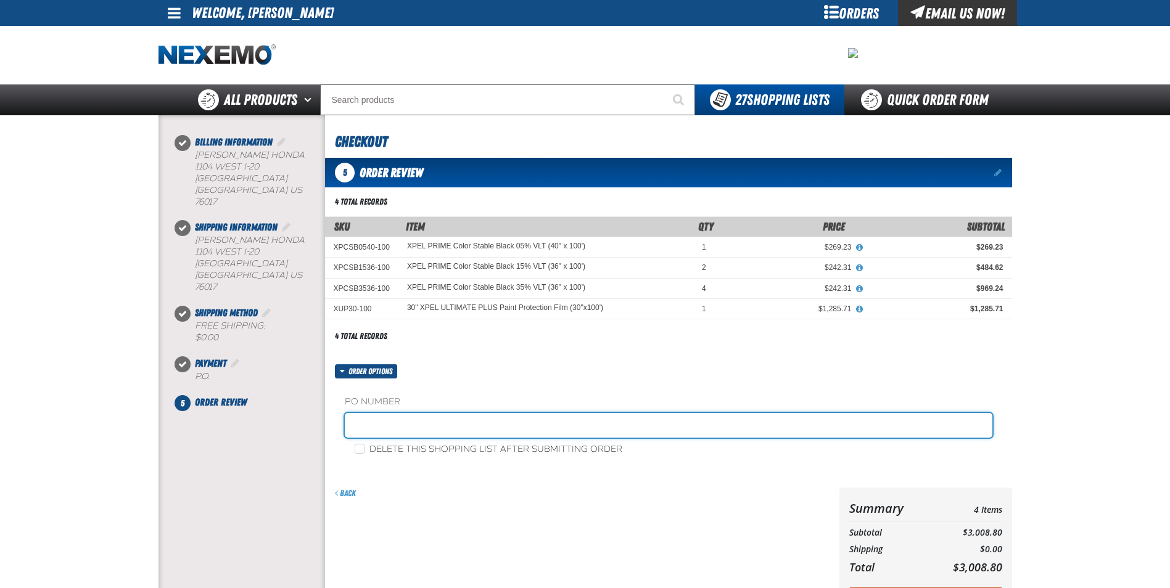
click at [387, 422] on input "text" at bounding box center [668, 425] width 647 height 25
paste input "182032"
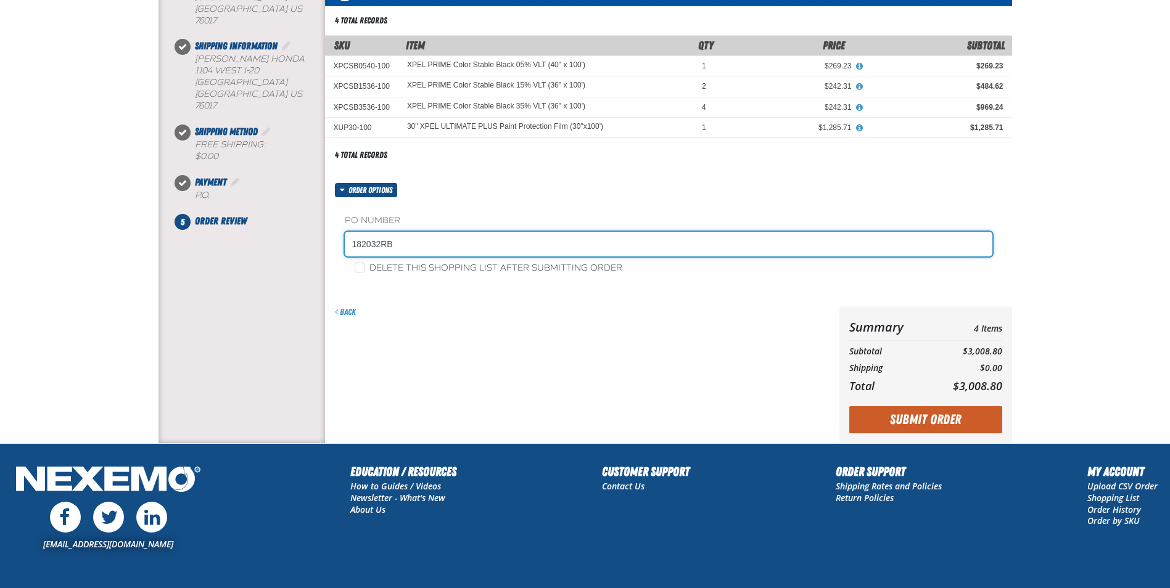
scroll to position [185, 0]
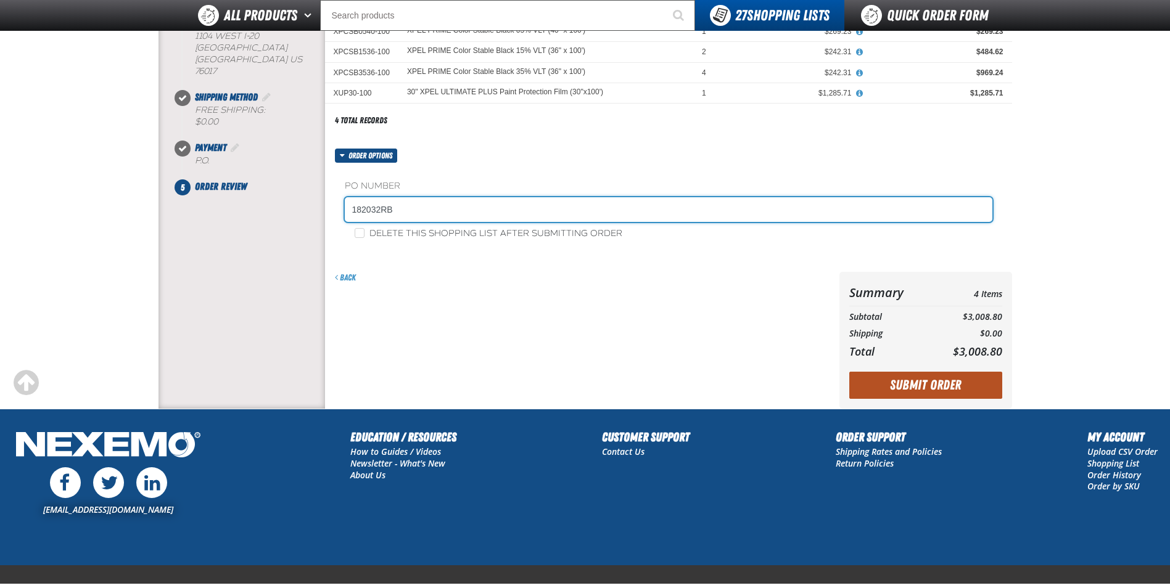
type input "182032RB"
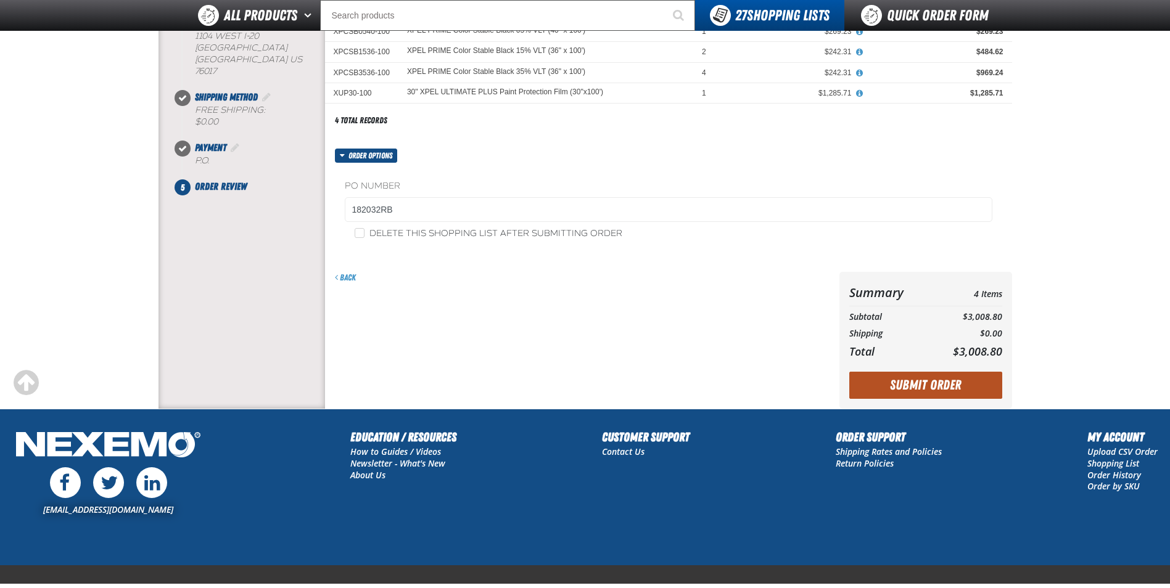
click at [935, 392] on button "Submit Order" at bounding box center [925, 385] width 153 height 27
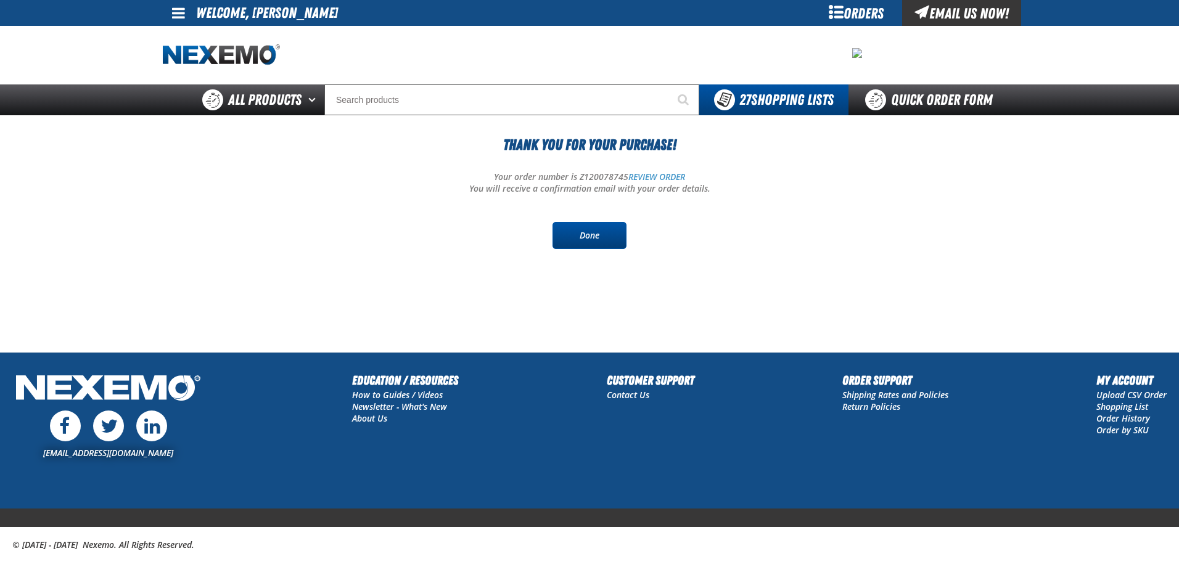
click at [588, 237] on link "Done" at bounding box center [589, 235] width 74 height 27
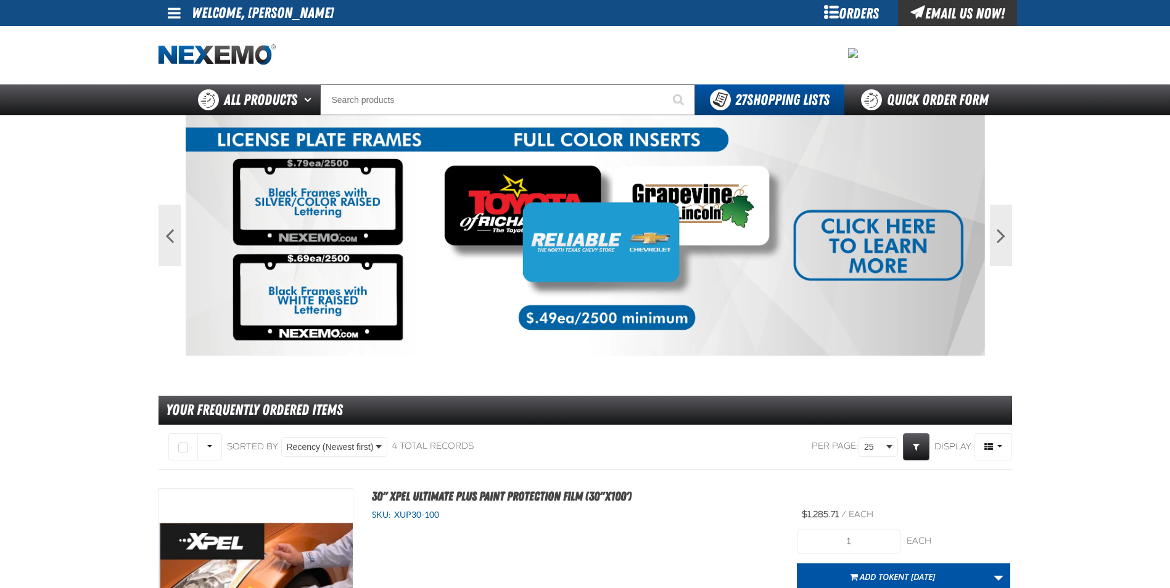
drag, startPoint x: 43, startPoint y: 194, endPoint x: 51, endPoint y: 191, distance: 8.3
